Goal: Task Accomplishment & Management: Use online tool/utility

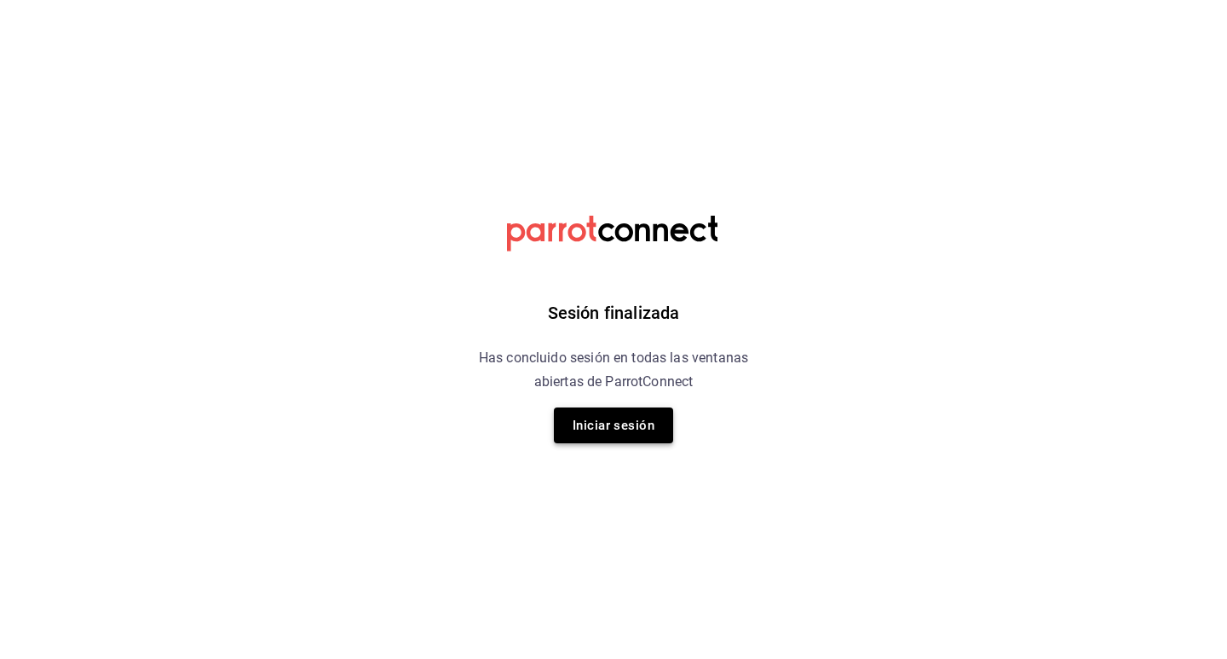
click at [596, 430] on button "Iniciar sesión" at bounding box center [613, 425] width 119 height 36
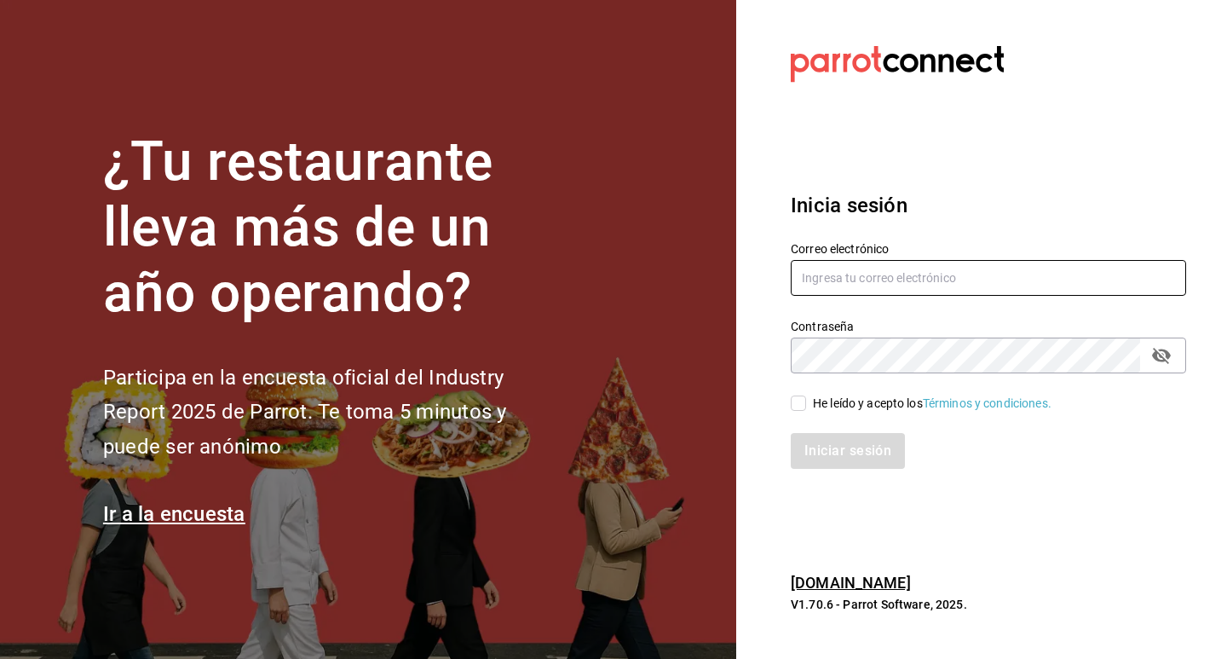
type input "[EMAIL_ADDRESS][DOMAIN_NAME]"
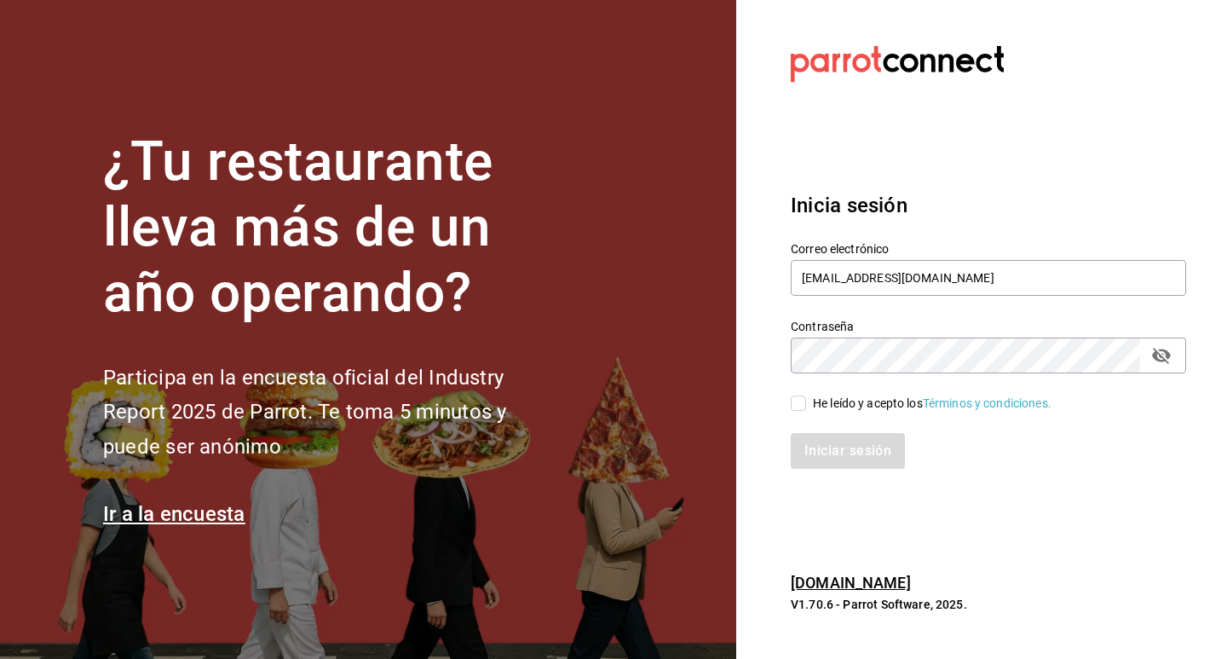
click at [803, 399] on input "He leído y acepto los Términos y condiciones." at bounding box center [798, 402] width 15 height 15
checkbox input "true"
click at [833, 468] on button "Iniciar sesión" at bounding box center [849, 451] width 116 height 36
click at [840, 453] on div "Iniciar sesión" at bounding box center [988, 451] width 395 height 36
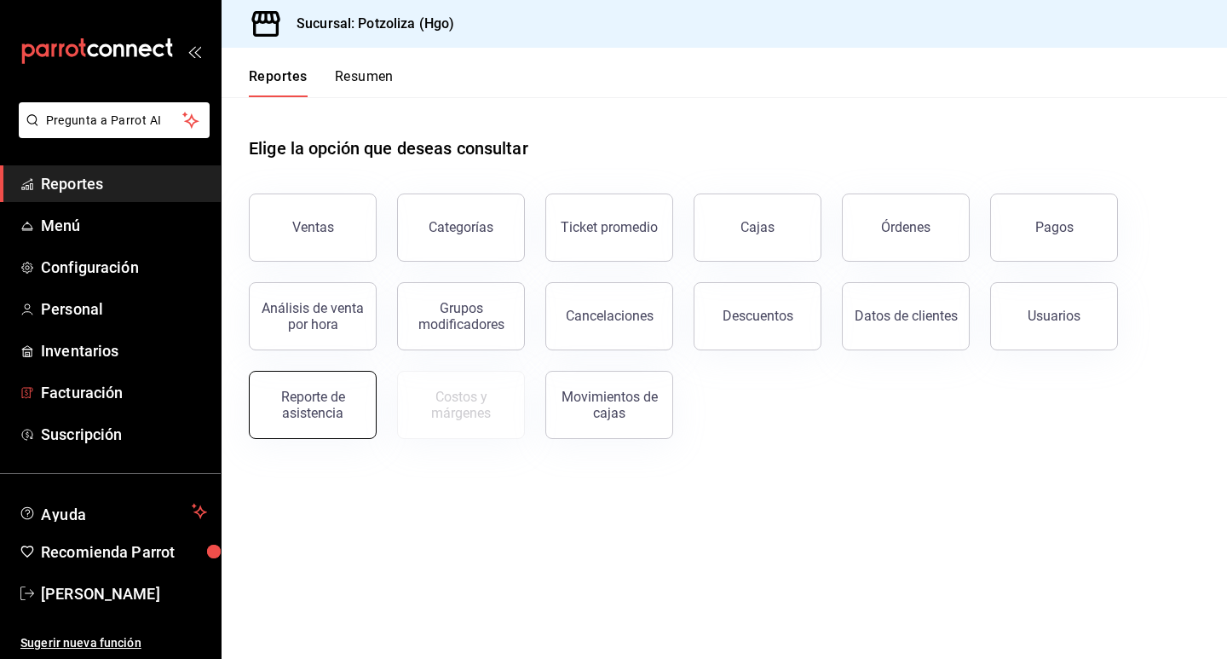
click at [302, 385] on button "Reporte de asistencia" at bounding box center [313, 405] width 128 height 68
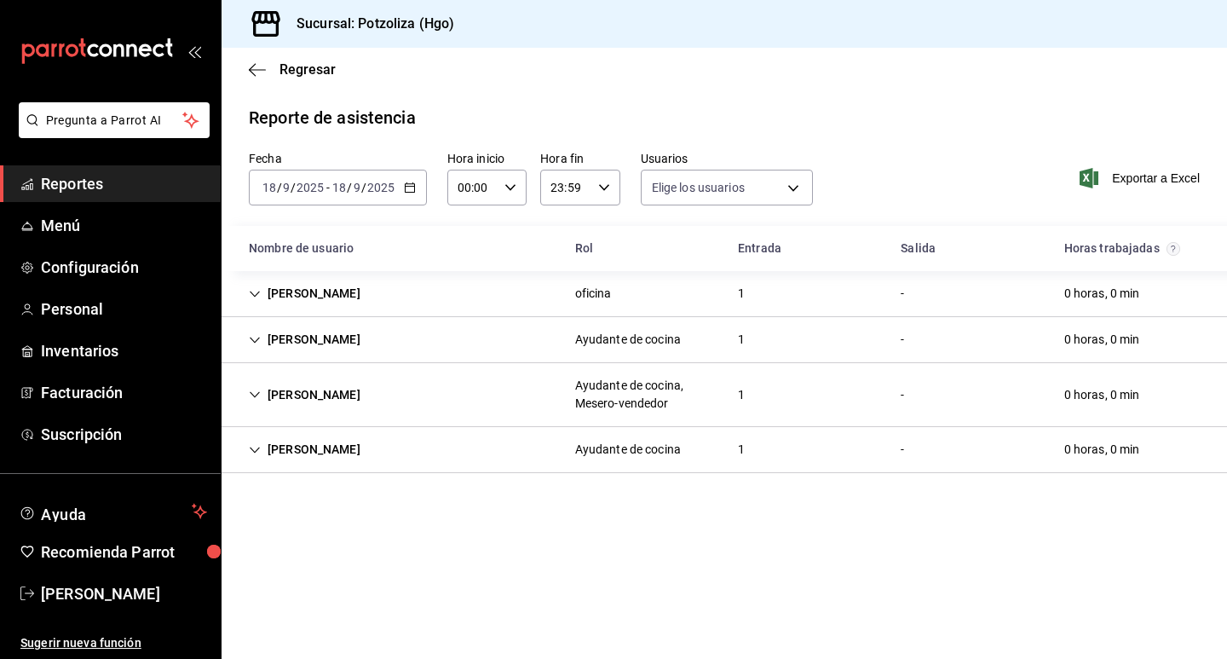
type input "2eb1ca2e-f20e-498e-958b-7cc517dcc04a,32342c36-6294-4cfc-9a60-e2ca69f57703,33c82…"
click at [411, 187] on icon "button" at bounding box center [410, 187] width 12 height 12
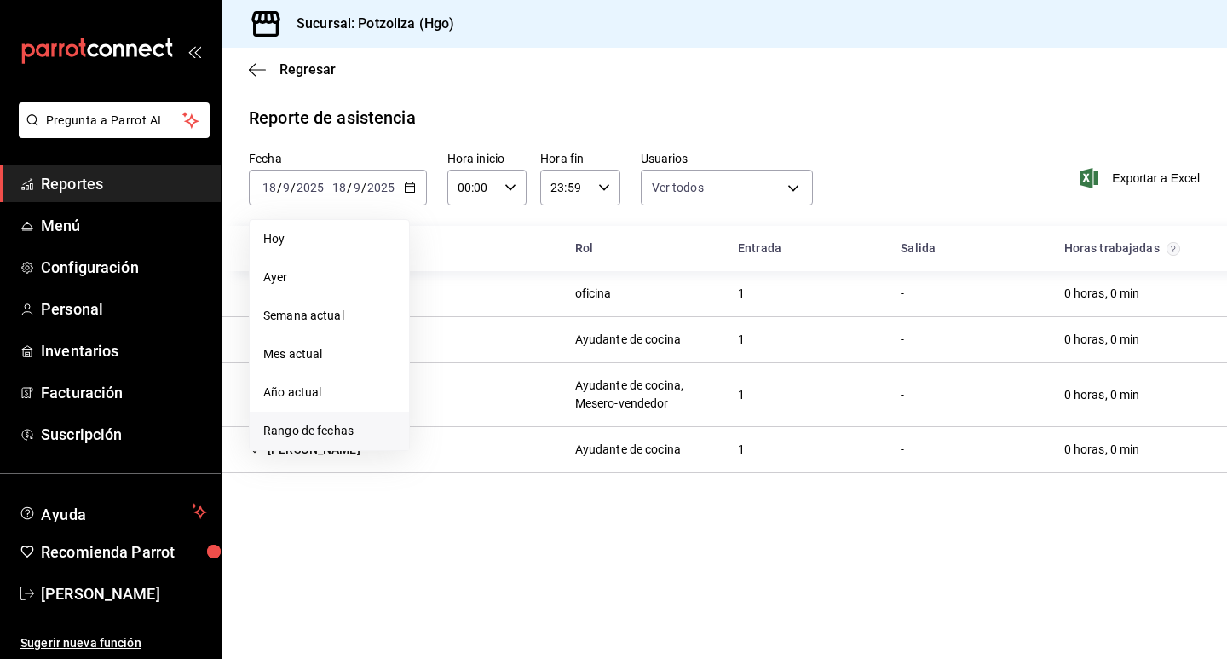
click at [331, 426] on span "Rango de fechas" at bounding box center [329, 431] width 132 height 18
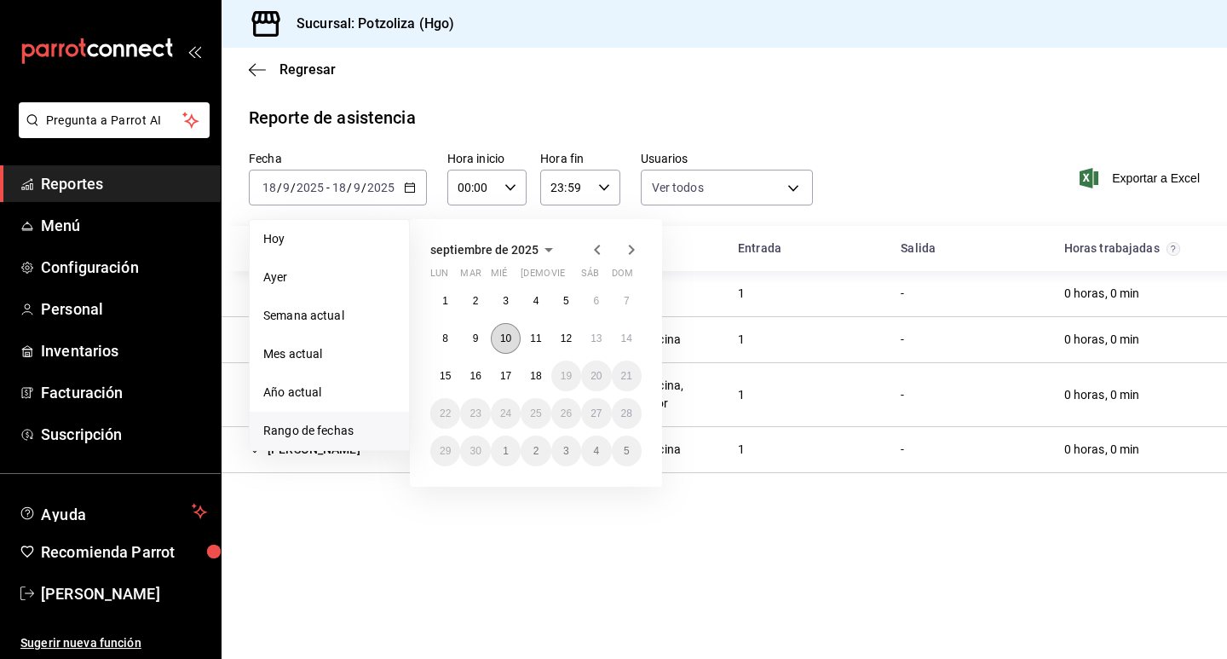
click at [507, 335] on abbr "10" at bounding box center [505, 338] width 11 height 12
click at [469, 377] on button "16" at bounding box center [475, 375] width 30 height 31
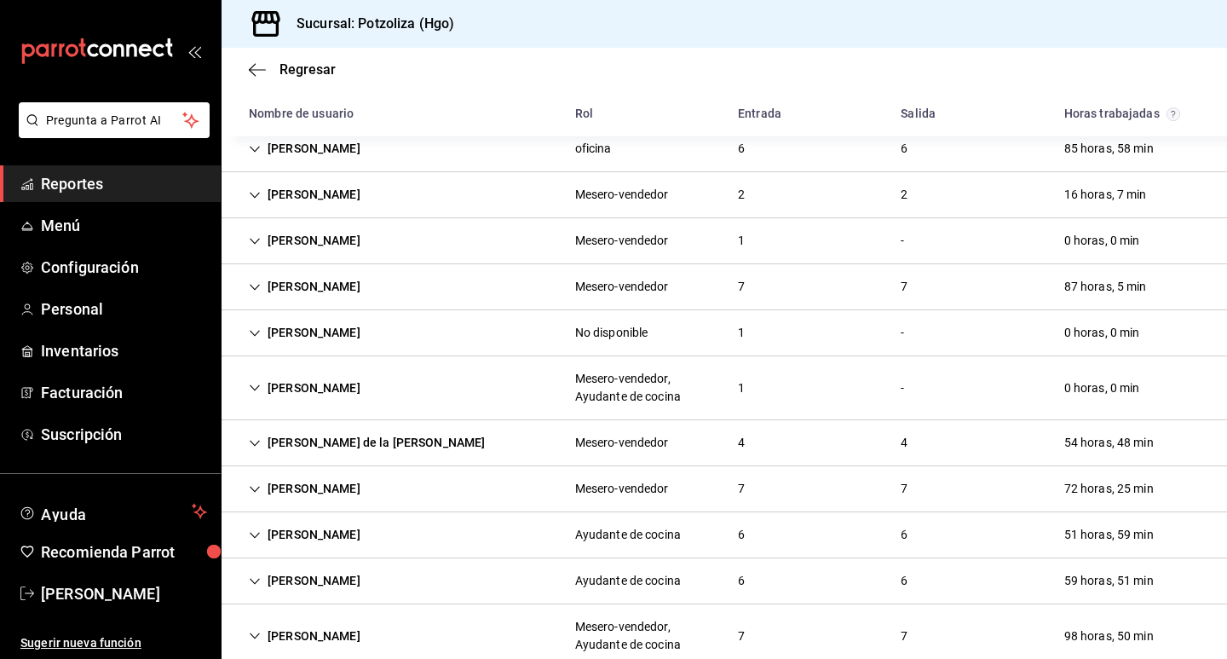
scroll to position [170, 0]
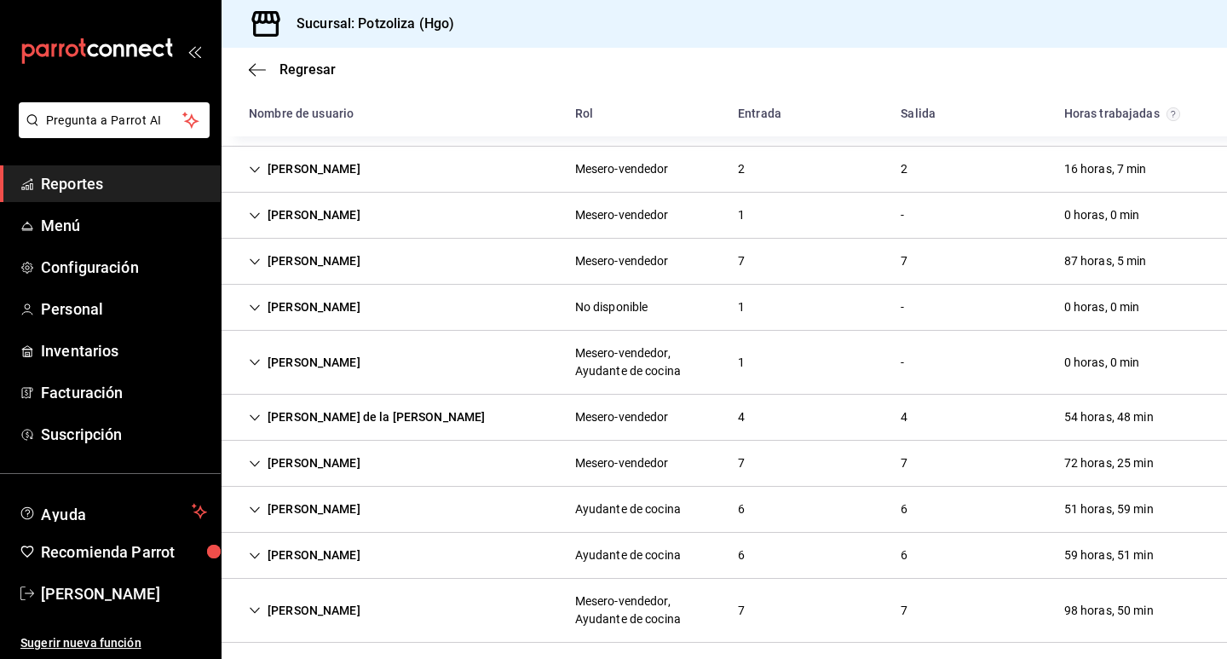
click at [256, 515] on div "patricia islas" at bounding box center [304, 509] width 139 height 32
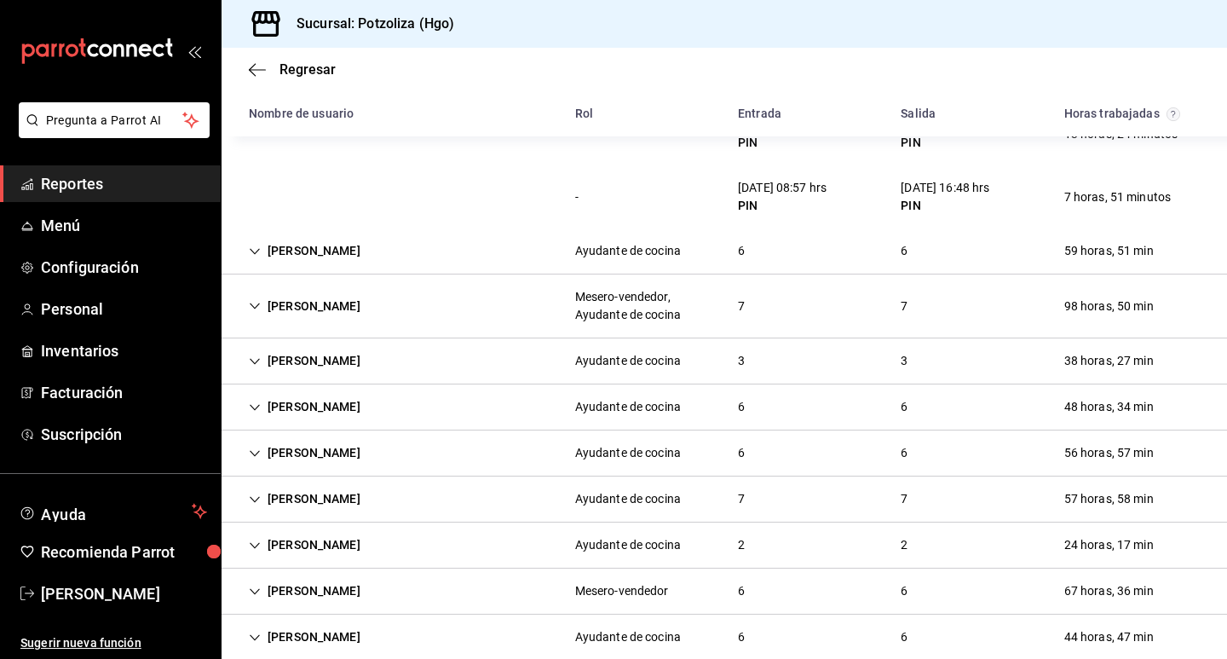
scroll to position [927, 0]
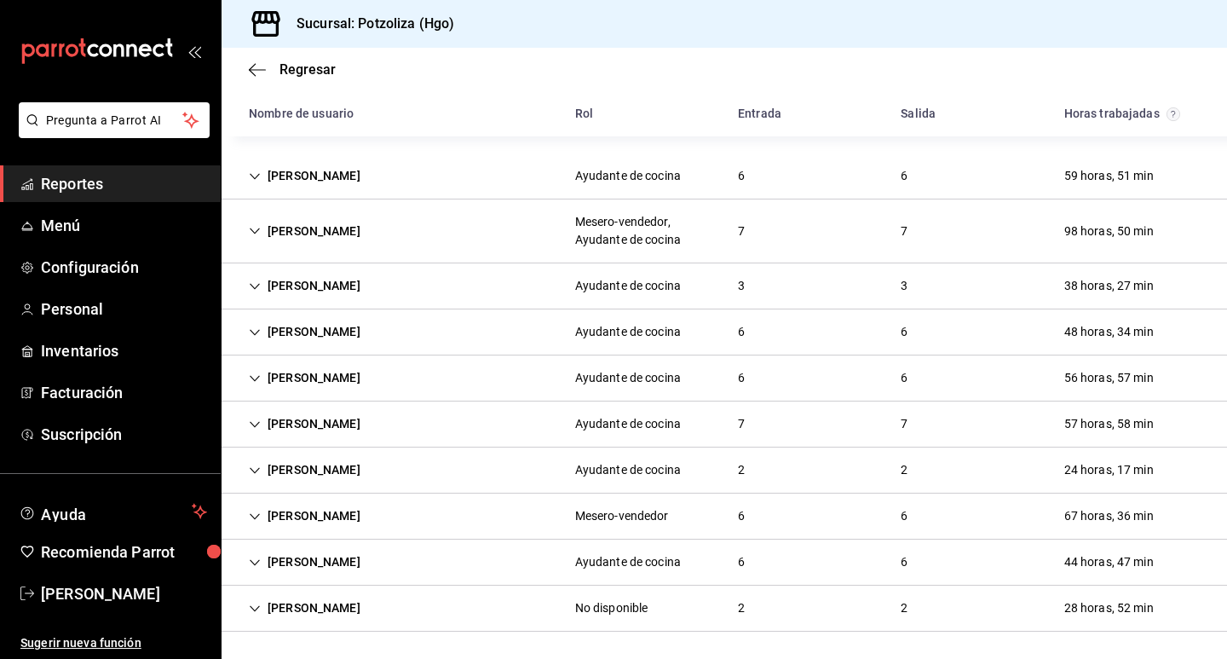
click at [250, 608] on icon "Cell" at bounding box center [255, 608] width 12 height 12
